Goal: Task Accomplishment & Management: Use online tool/utility

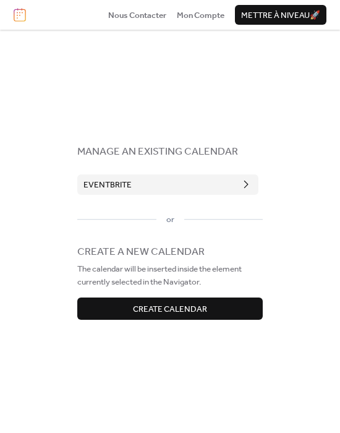
click at [215, 186] on button "Eventbrite" at bounding box center [167, 184] width 181 height 20
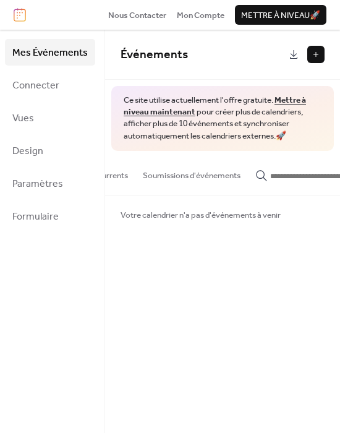
scroll to position [0, 151]
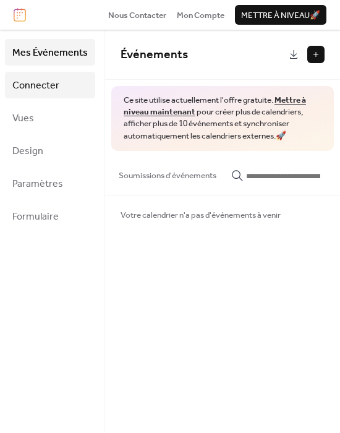
click at [38, 76] on span "Connecter" at bounding box center [35, 85] width 47 height 19
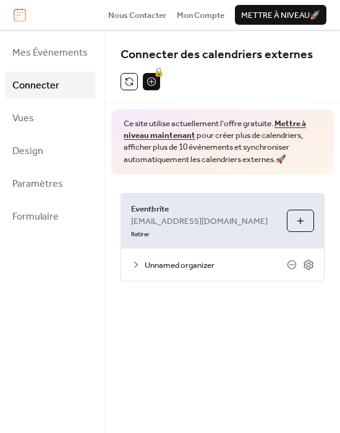
click at [137, 260] on icon at bounding box center [136, 265] width 10 height 10
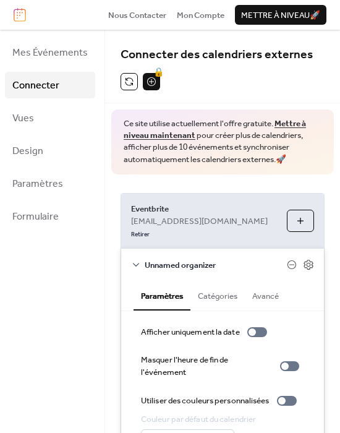
scroll to position [71, 0]
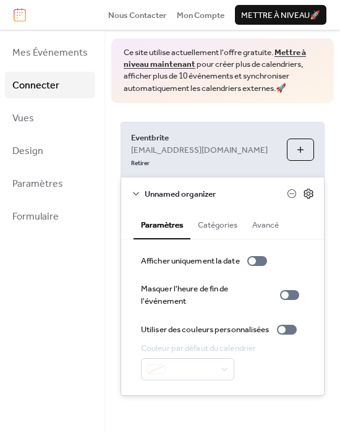
click at [306, 188] on icon at bounding box center [308, 193] width 11 height 11
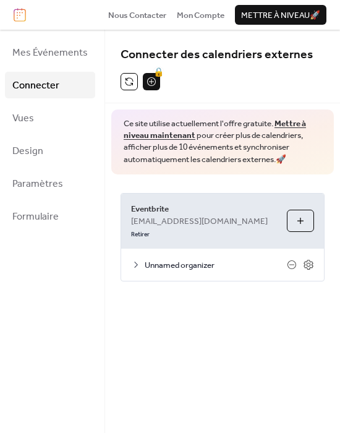
click at [145, 259] on span "Unnamed organizer" at bounding box center [216, 265] width 142 height 12
